Goal: Information Seeking & Learning: Learn about a topic

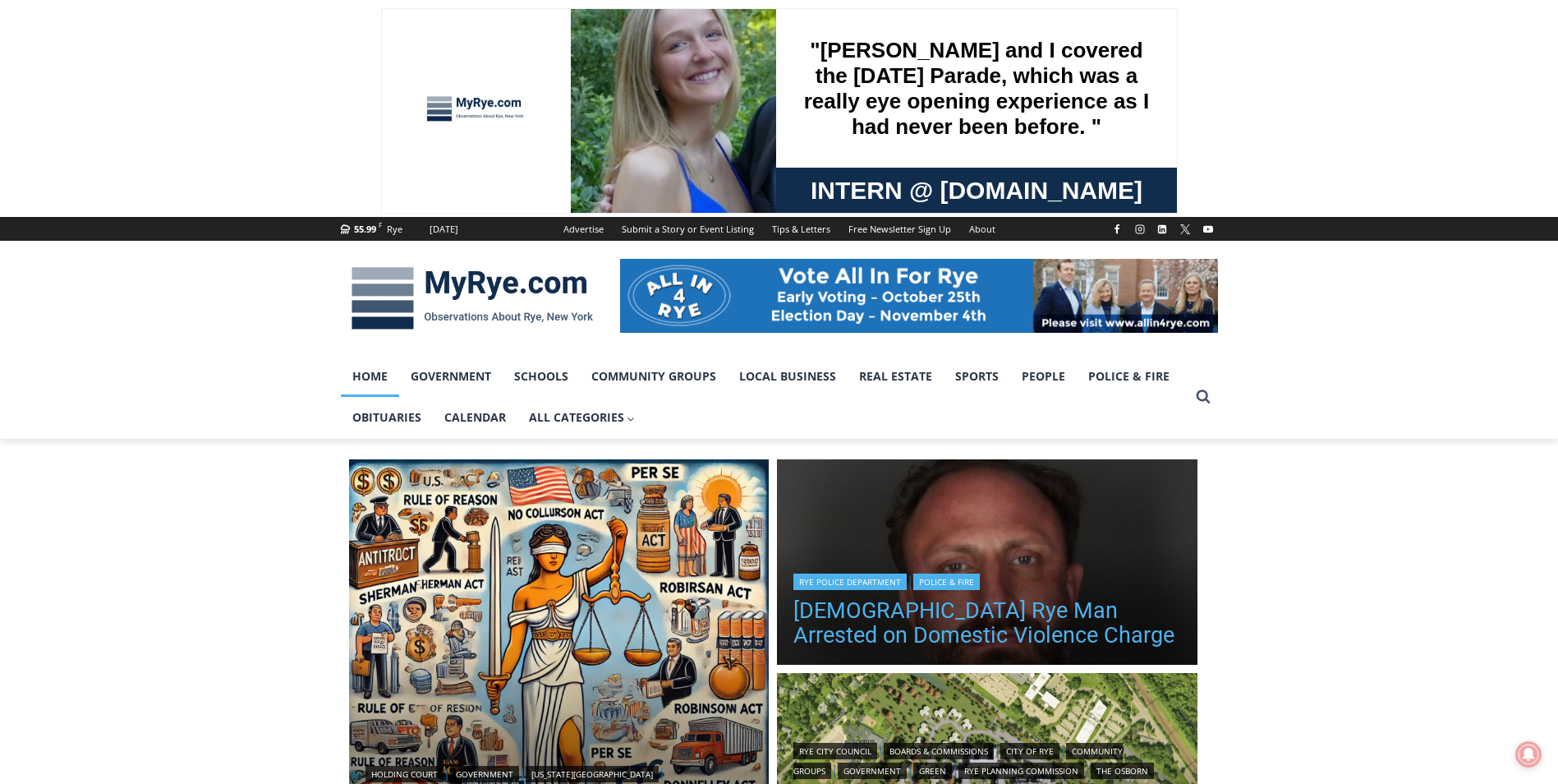
click at [897, 626] on link "42 Year Old Rye Man Arrested on Domestic Violence Charge" at bounding box center [987, 622] width 387 height 49
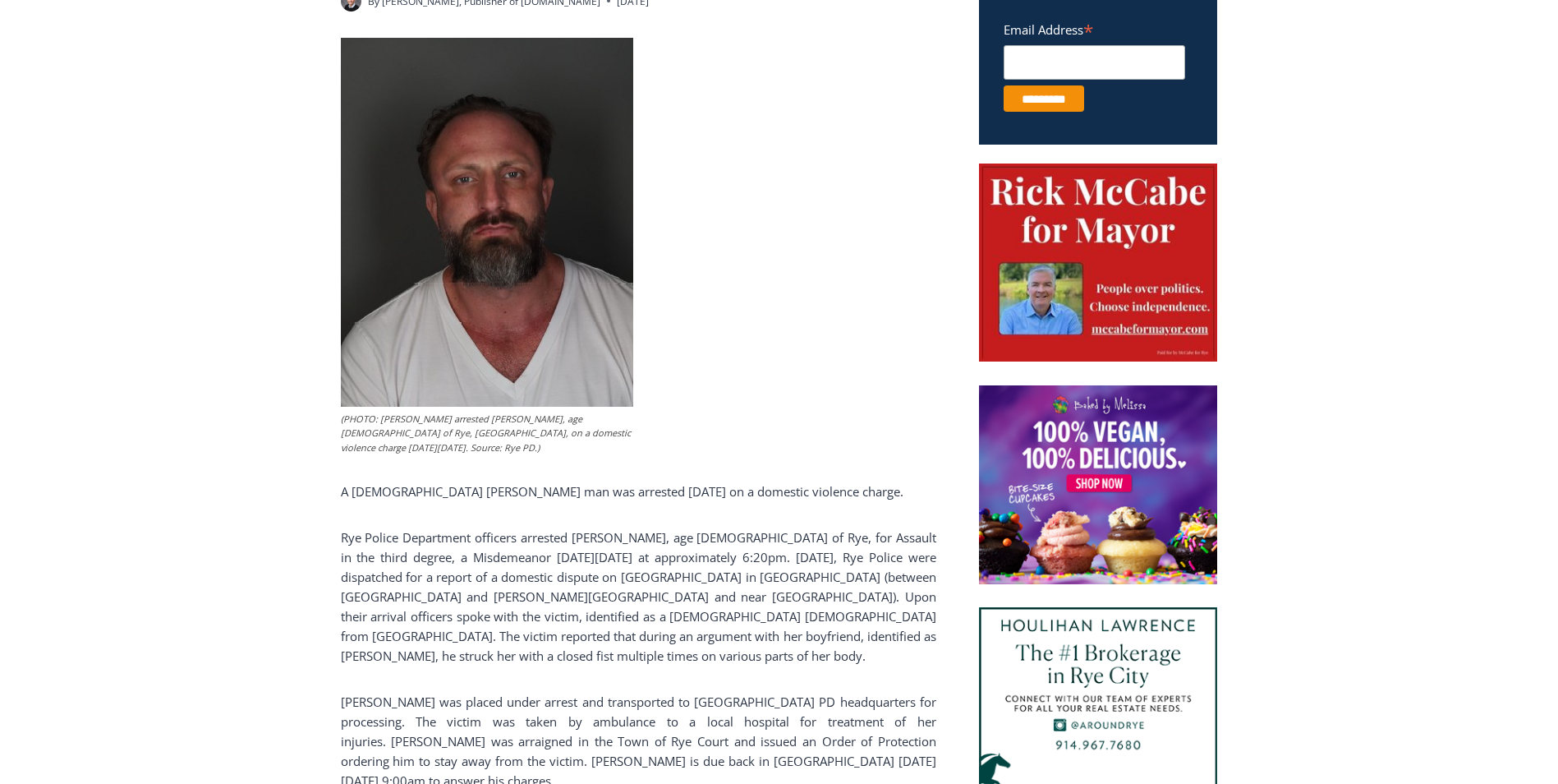
scroll to position [710, 0]
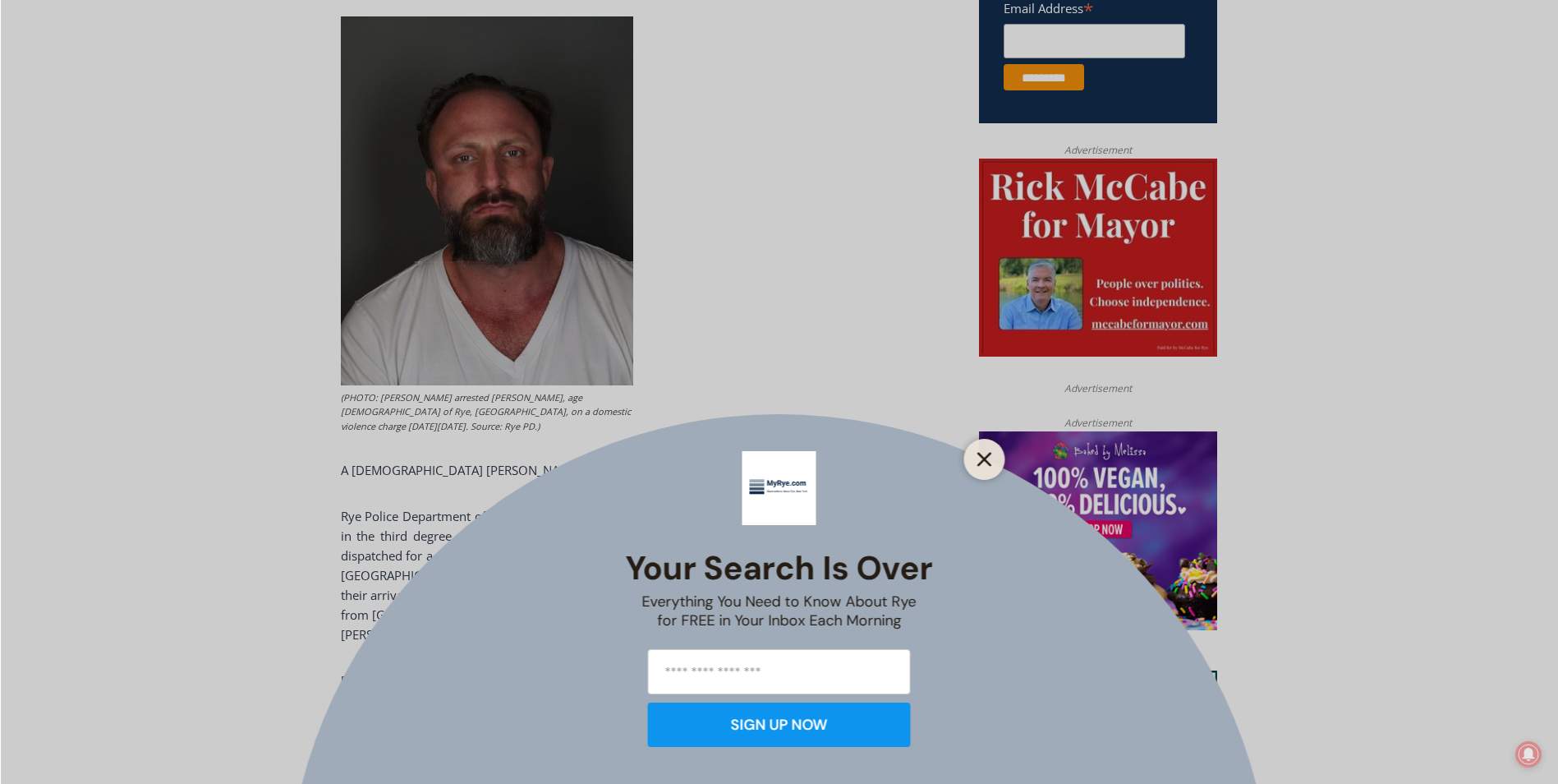
click at [980, 456] on line "Close" at bounding box center [985, 459] width 12 height 12
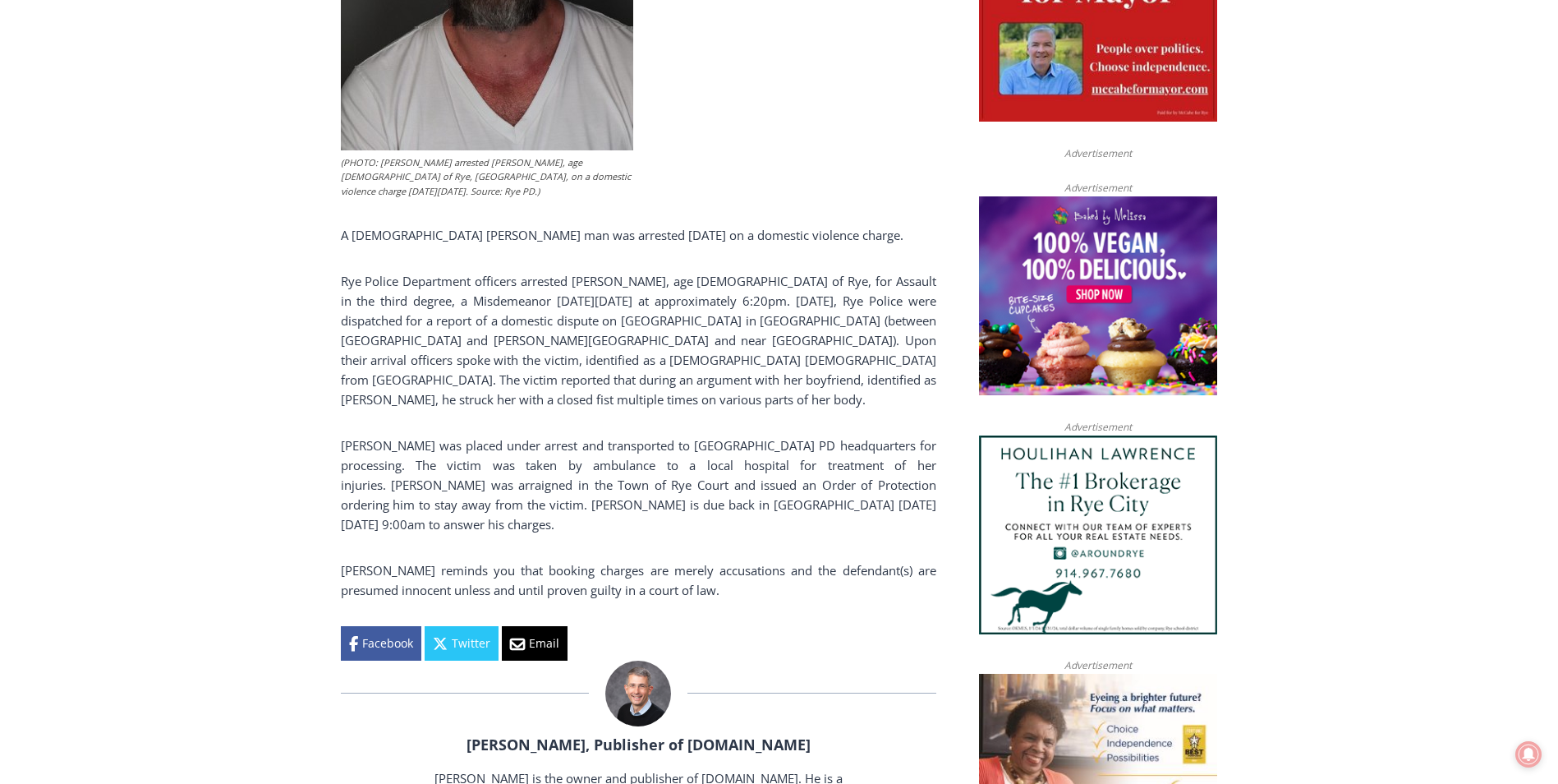
scroll to position [956, 0]
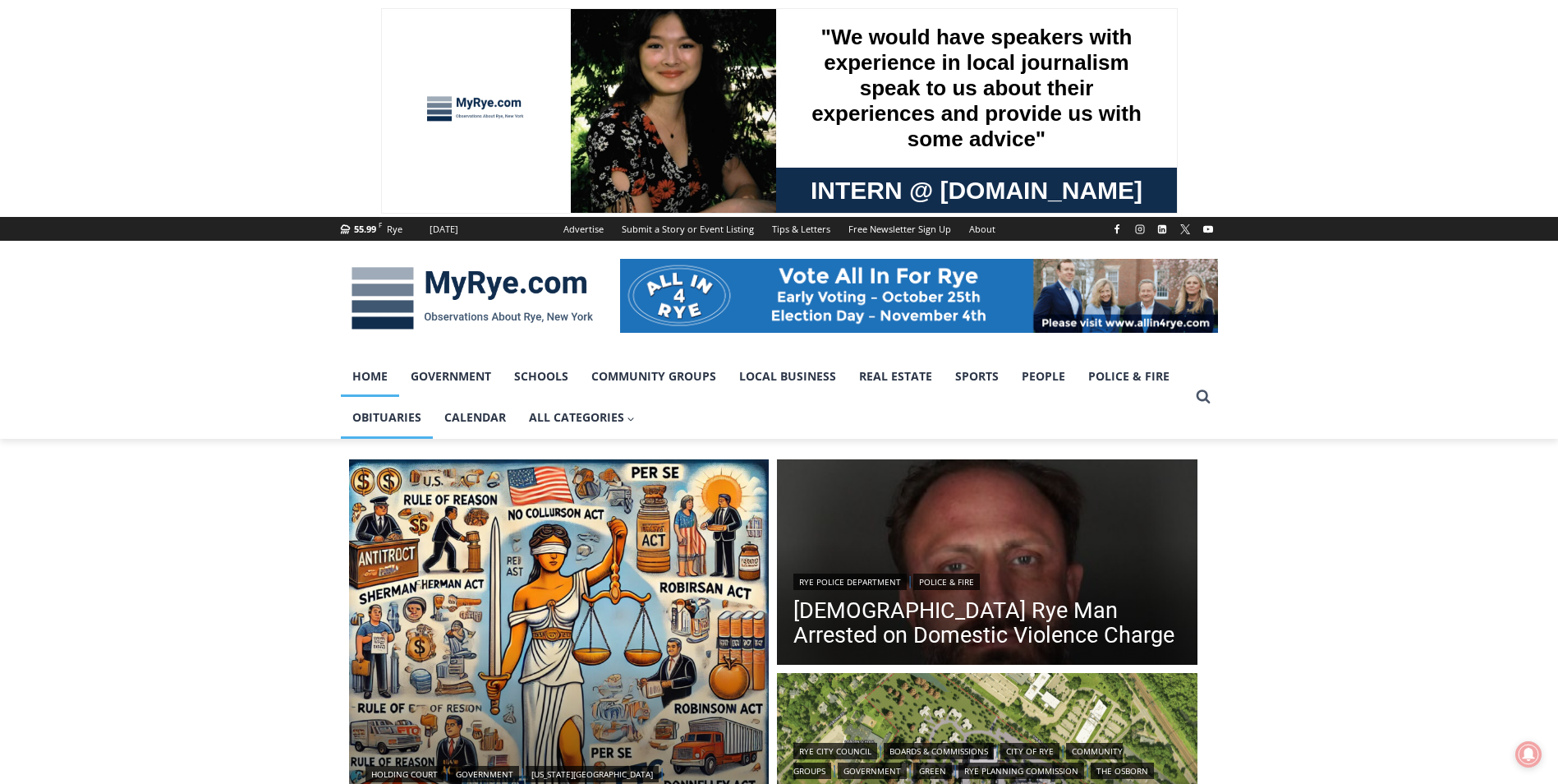
click at [373, 409] on link "Obituaries" at bounding box center [387, 417] width 92 height 41
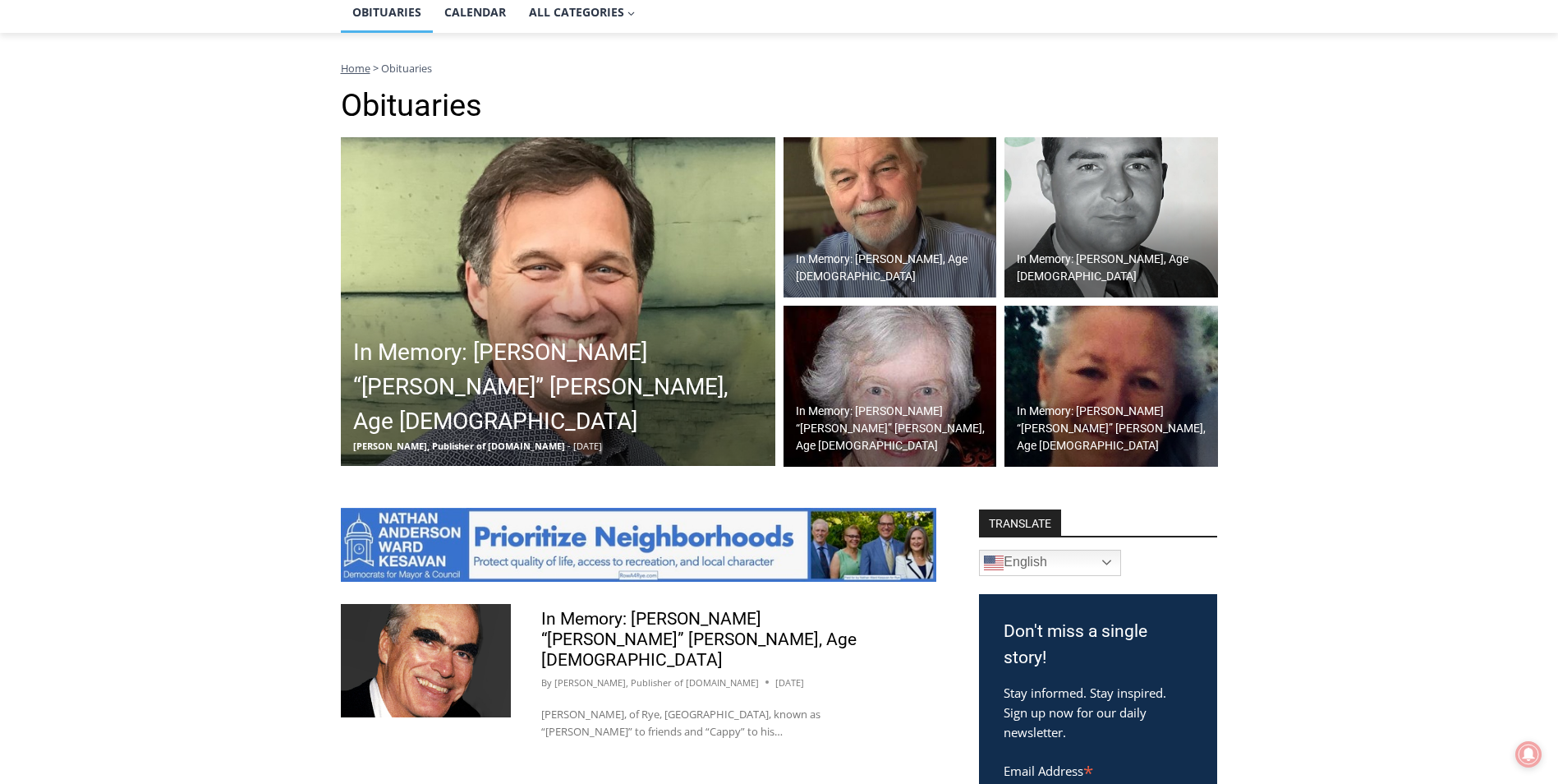
scroll to position [411, 0]
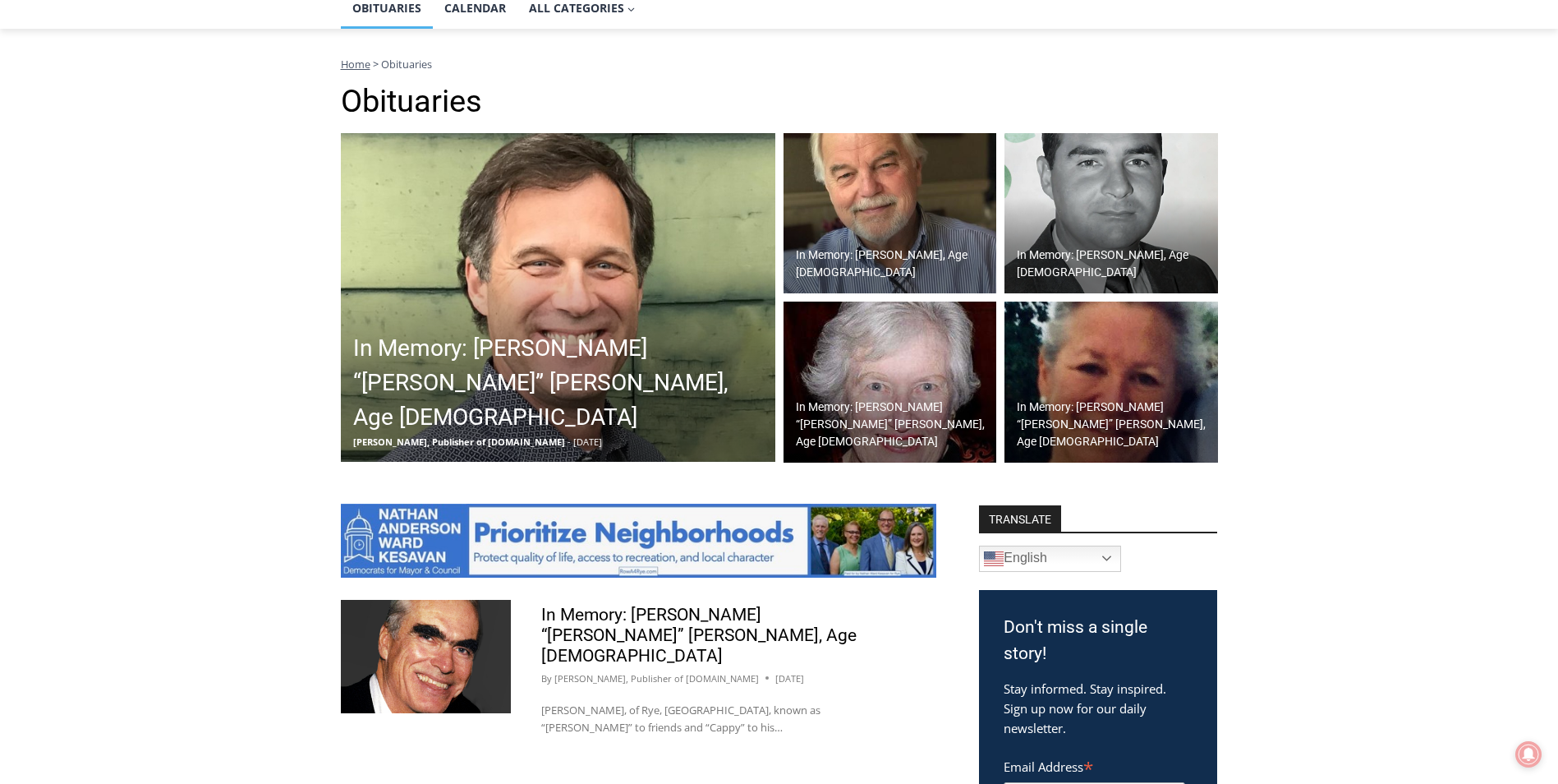
click at [551, 389] on h2 "In Memory: William “Bill” Nicholas Leary, Age 62" at bounding box center [562, 382] width 418 height 103
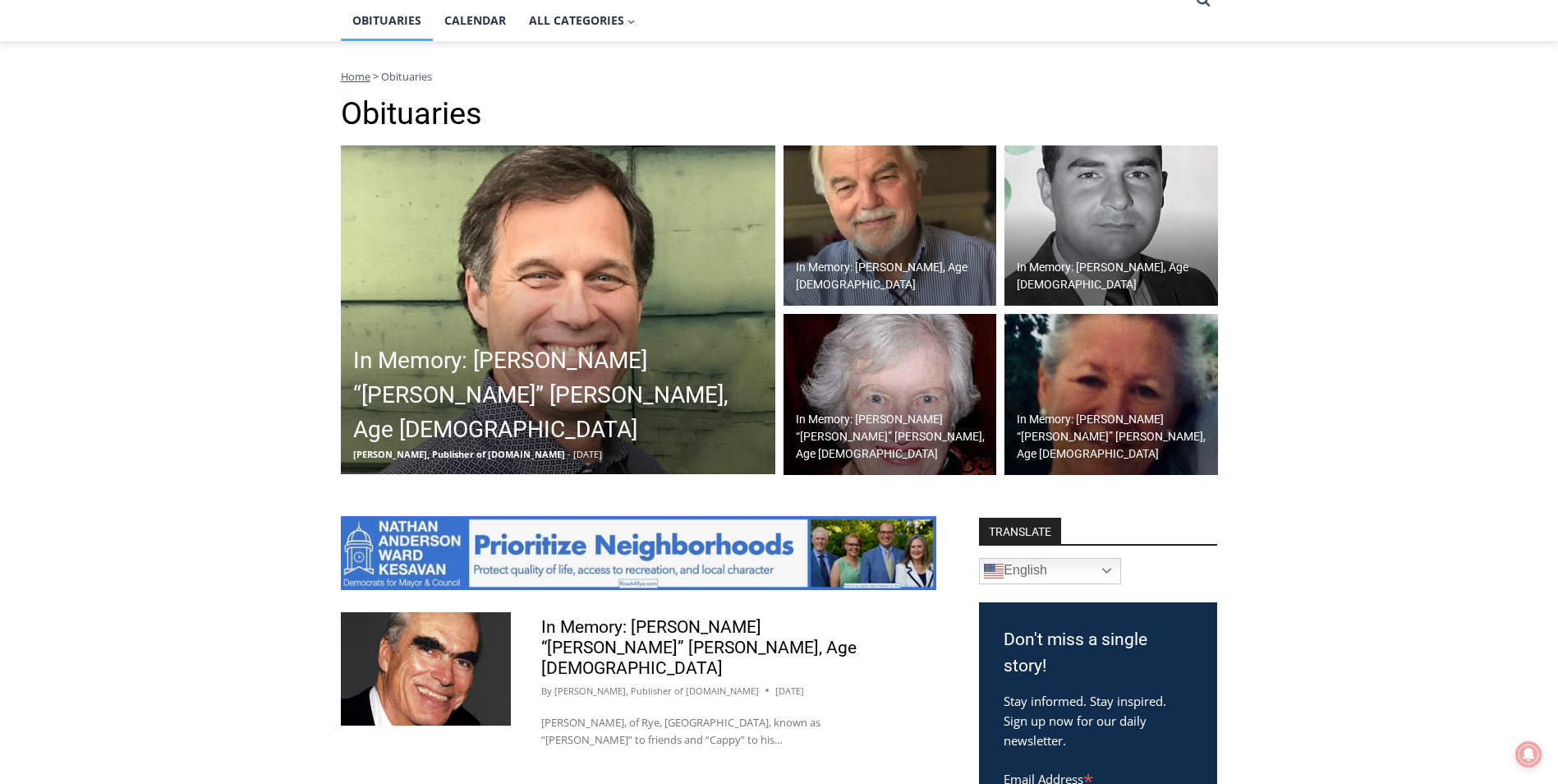
click at [913, 231] on img at bounding box center [891, 226] width 214 height 161
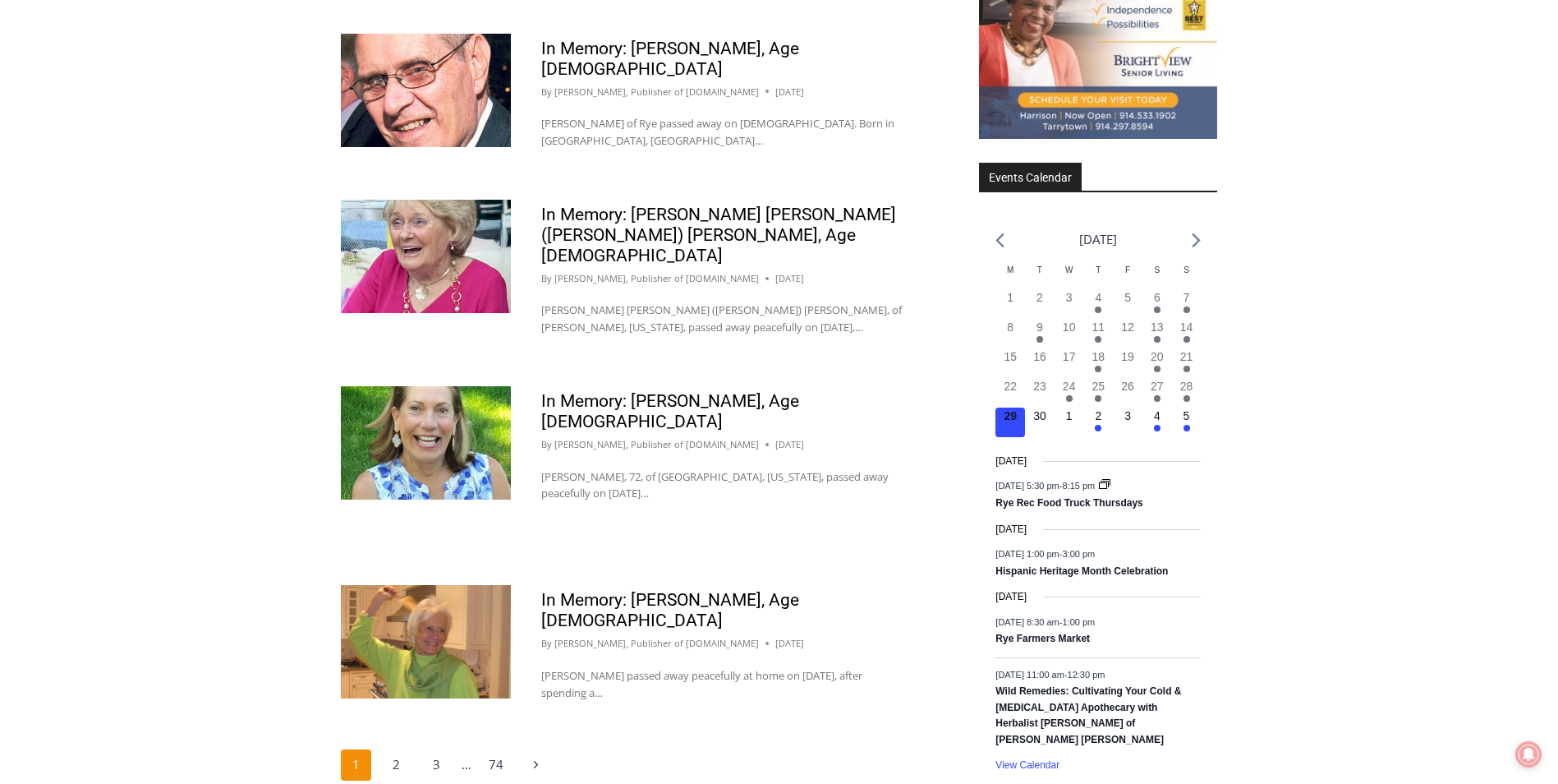
scroll to position [2370, 0]
